Goal: Contribute content

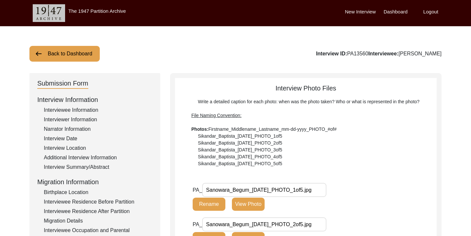
scroll to position [282, 0]
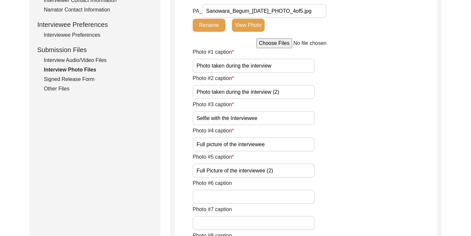
click at [277, 43] on input "file" at bounding box center [306, 43] width 99 height 10
click at [267, 44] on input "file" at bounding box center [306, 43] width 99 height 10
type input "C:\fakepath\Sanowara_Begum_09-30-2025_6of5.HEIC"
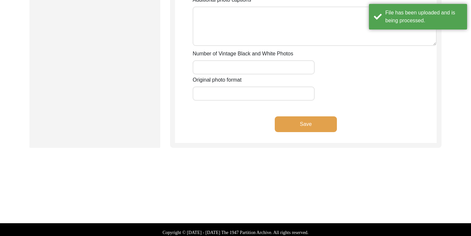
click at [315, 130] on button "Save" at bounding box center [306, 124] width 62 height 16
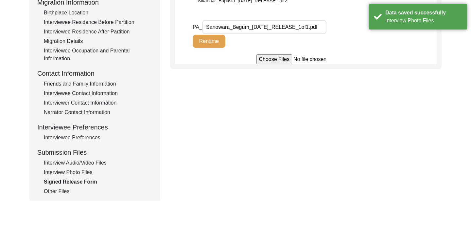
scroll to position [204, 0]
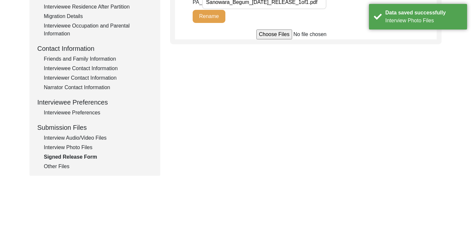
click at [65, 165] on div "Other Files" at bounding box center [98, 166] width 109 height 8
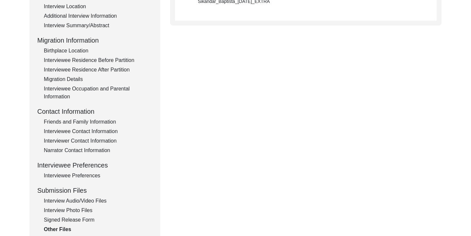
scroll to position [149, 0]
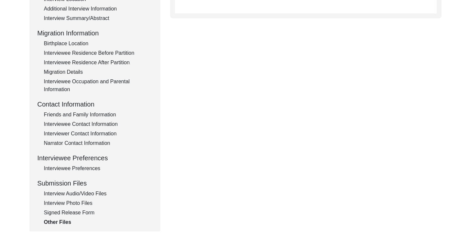
click at [67, 202] on div "Interview Photo Files" at bounding box center [98, 203] width 109 height 8
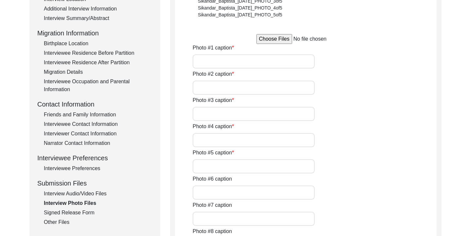
type input "Photo taken during the interview"
type input "Photo taken during the interview (2)"
type input "Selfie with the Interviewee"
type input "Full picture of the interviewee"
type input "Full Picture of the interviewee (2)"
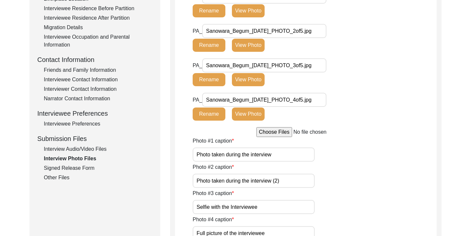
scroll to position [190, 0]
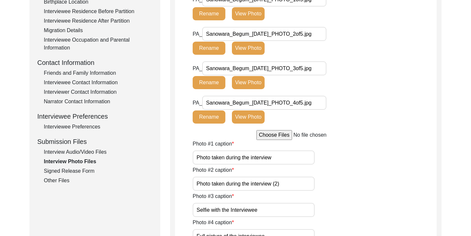
click at [274, 135] on input "file" at bounding box center [306, 135] width 99 height 10
type input "C:\fakepath\Sanowara_Begum_09-30-2025_6of5.HEIC"
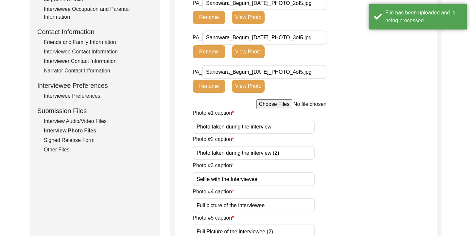
scroll to position [234, 0]
